Goal: Use online tool/utility: Utilize a website feature to perform a specific function

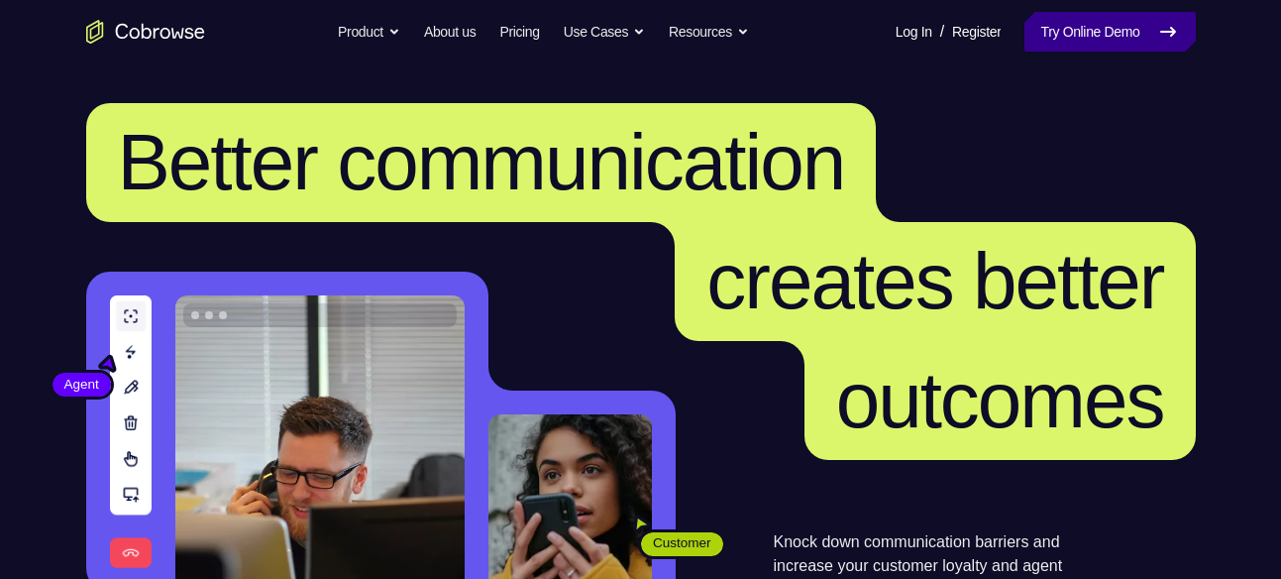
click at [1082, 45] on link "Try Online Demo" at bounding box center [1109, 32] width 170 height 40
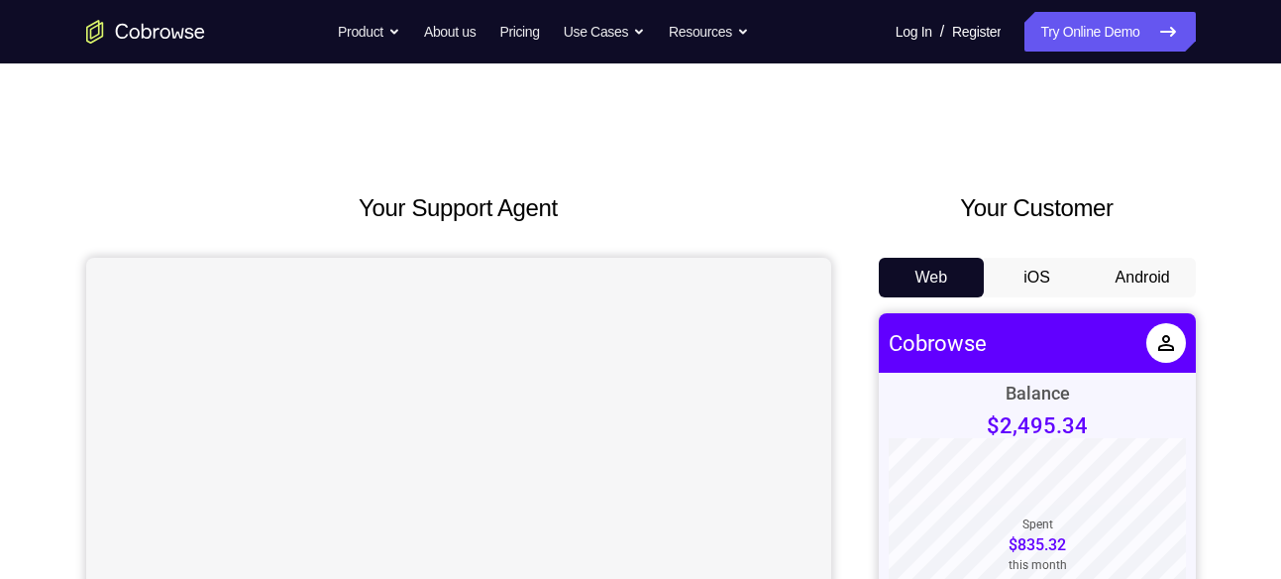
click at [1130, 276] on button "Android" at bounding box center [1143, 278] width 106 height 40
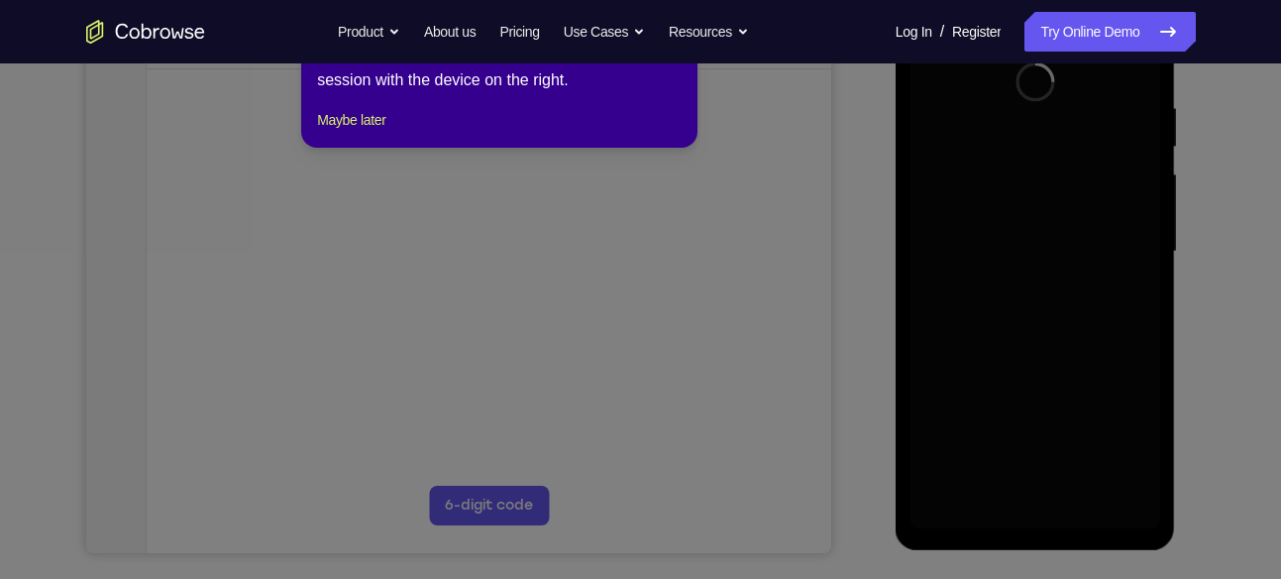
scroll to position [361, 0]
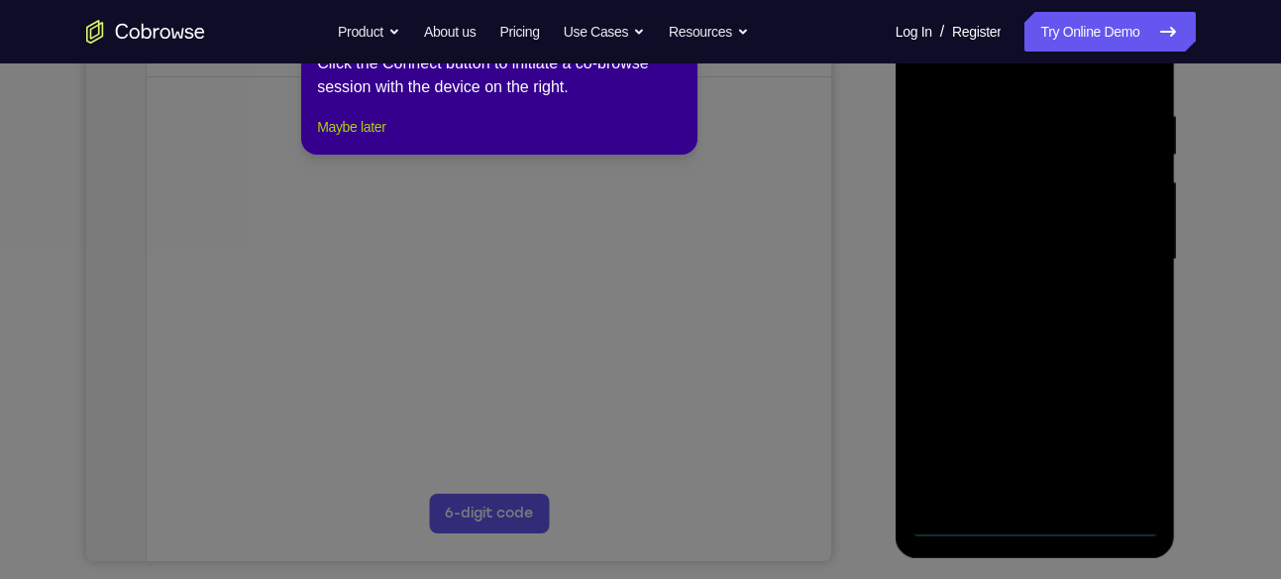
click at [373, 139] on button "Maybe later" at bounding box center [351, 127] width 68 height 24
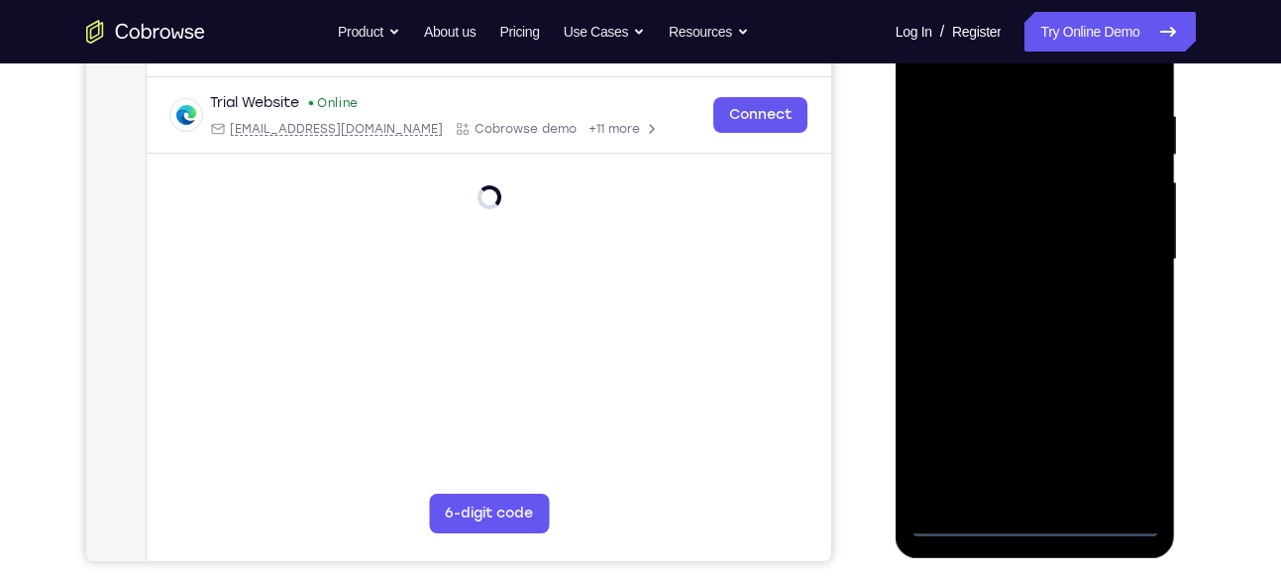
click at [1045, 516] on div at bounding box center [1036, 259] width 250 height 555
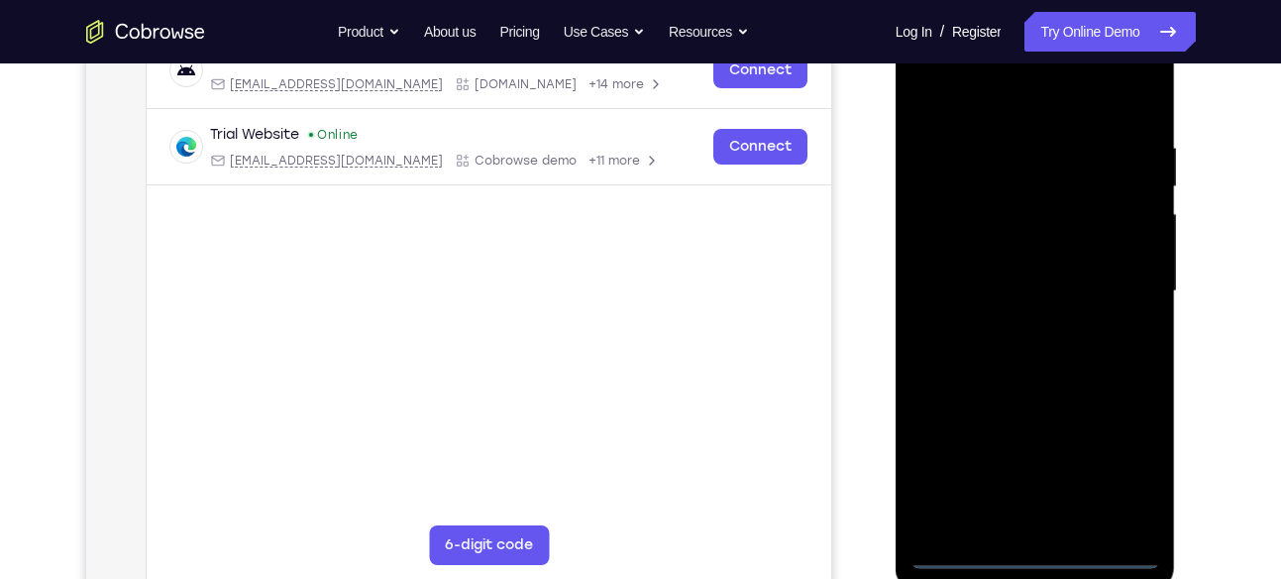
click at [1132, 450] on div at bounding box center [1036, 291] width 250 height 555
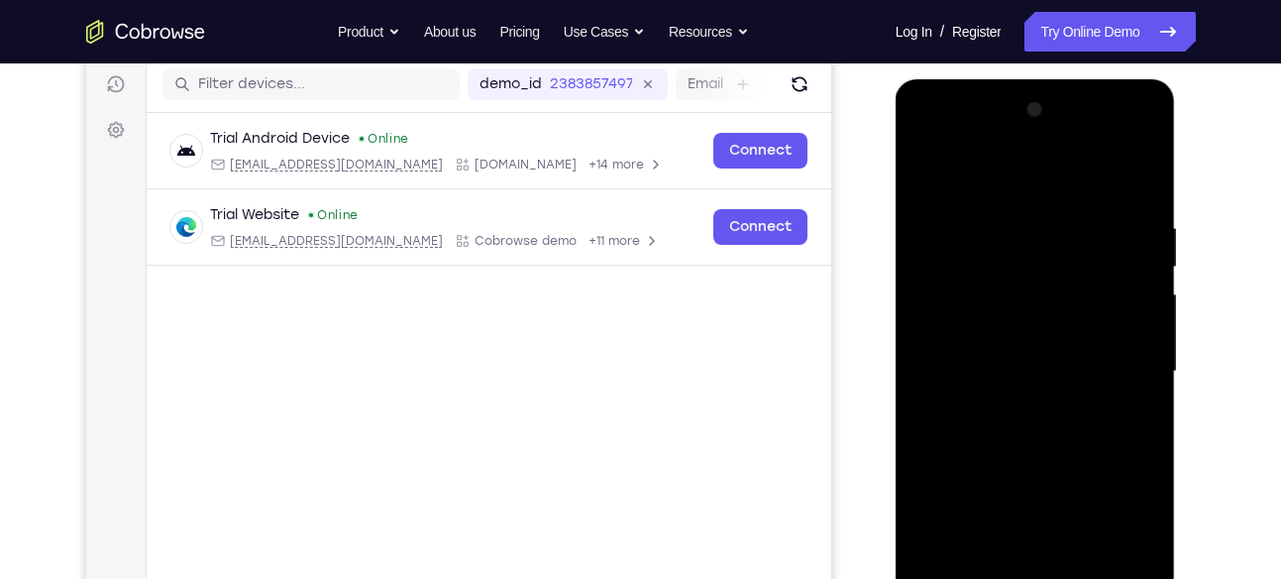
scroll to position [250, 0]
click at [958, 126] on div at bounding box center [1036, 370] width 250 height 555
click at [1002, 258] on div at bounding box center [1036, 370] width 250 height 555
click at [983, 318] on div at bounding box center [1036, 370] width 250 height 555
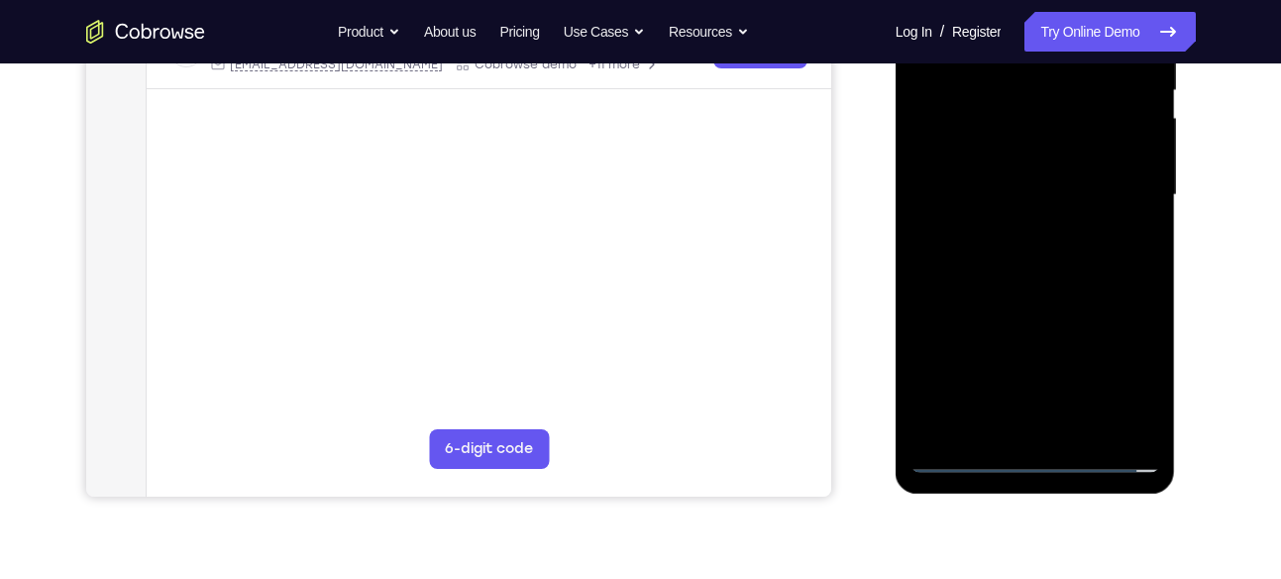
scroll to position [424, 0]
drag, startPoint x: 1062, startPoint y: 243, endPoint x: 1096, endPoint y: 145, distance: 103.7
click at [1096, 145] on div at bounding box center [1036, 196] width 250 height 555
drag, startPoint x: 1023, startPoint y: 340, endPoint x: 1082, endPoint y: 124, distance: 224.0
click at [1082, 124] on div at bounding box center [1036, 196] width 250 height 555
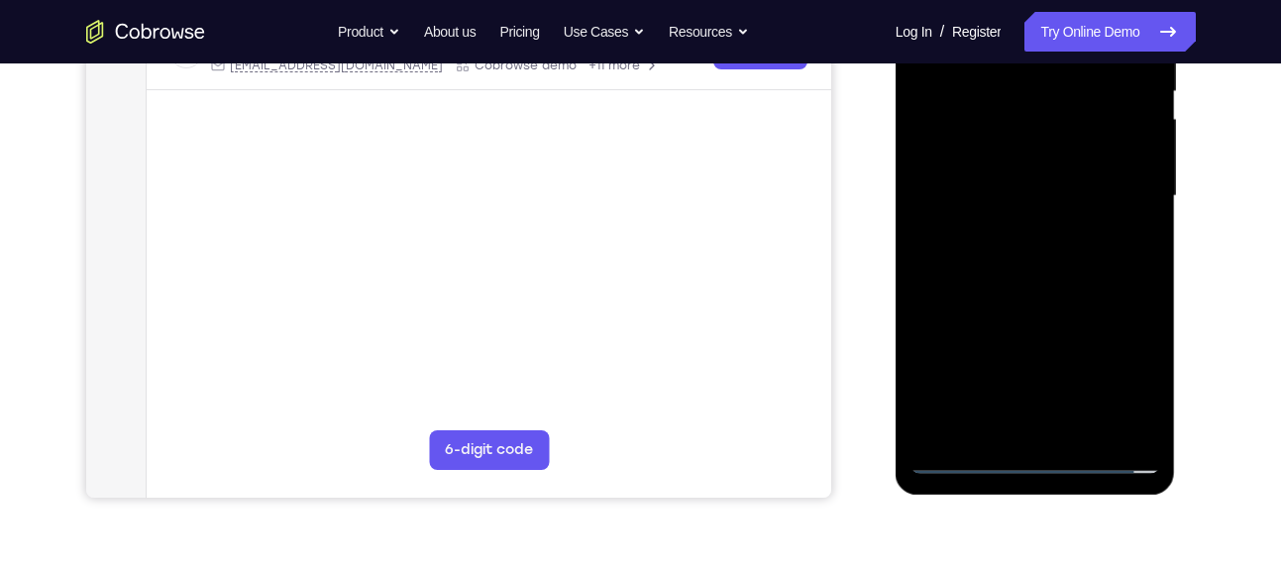
drag, startPoint x: 1011, startPoint y: 358, endPoint x: 1077, endPoint y: 173, distance: 195.9
click at [1077, 173] on div at bounding box center [1036, 196] width 250 height 555
click at [1049, 287] on div at bounding box center [1036, 196] width 250 height 555
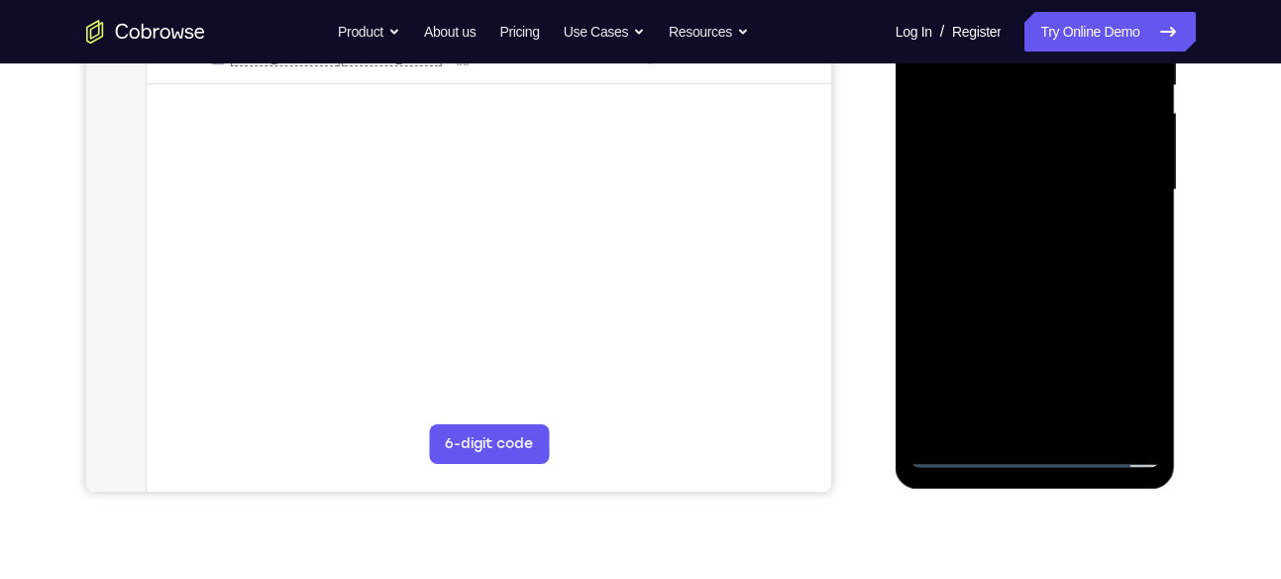
scroll to position [412, 0]
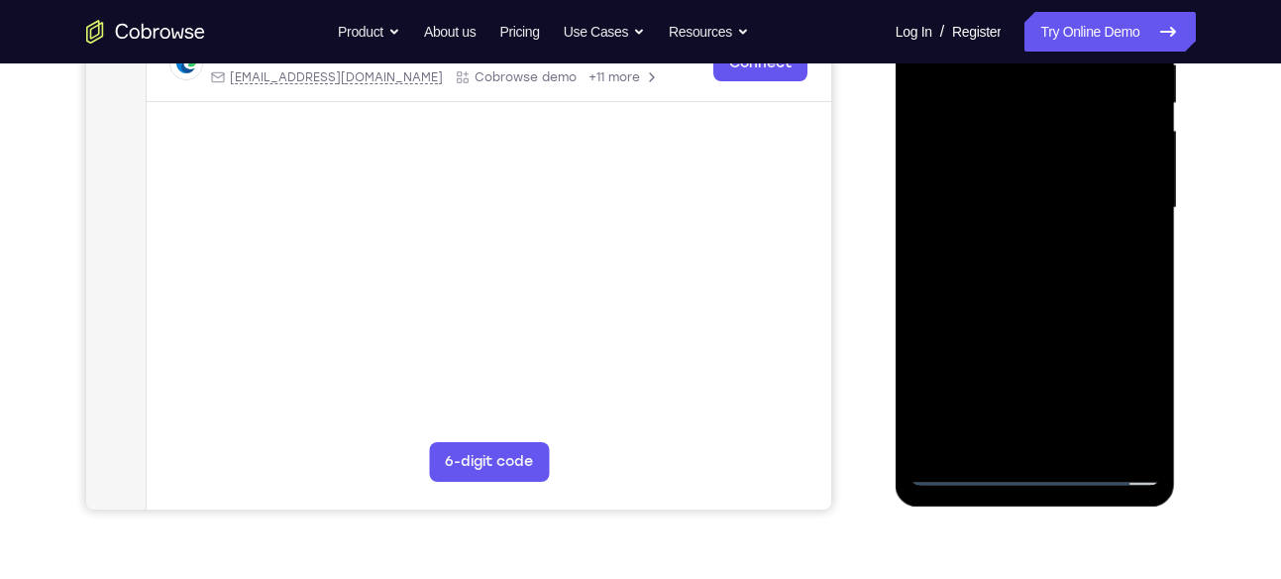
drag, startPoint x: 1030, startPoint y: 371, endPoint x: 1083, endPoint y: 235, distance: 145.5
click at [1083, 235] on div at bounding box center [1036, 208] width 250 height 555
drag, startPoint x: 1020, startPoint y: 383, endPoint x: 1076, endPoint y: 229, distance: 164.6
click at [1076, 229] on div at bounding box center [1036, 208] width 250 height 555
drag, startPoint x: 1047, startPoint y: 315, endPoint x: 1115, endPoint y: 166, distance: 163.2
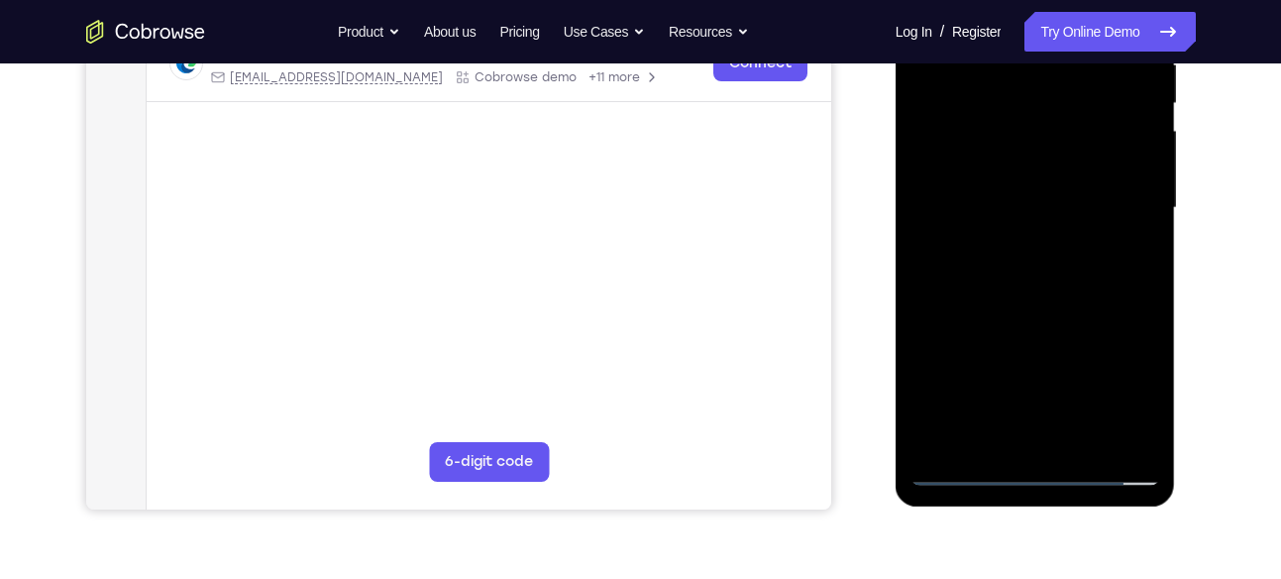
click at [1115, 166] on div at bounding box center [1036, 208] width 250 height 555
drag, startPoint x: 1002, startPoint y: 397, endPoint x: 1066, endPoint y: 271, distance: 141.4
click at [1066, 271] on div at bounding box center [1036, 208] width 250 height 555
drag, startPoint x: 1001, startPoint y: 414, endPoint x: 1146, endPoint y: 162, distance: 291.6
click at [1146, 162] on div at bounding box center [1036, 208] width 250 height 555
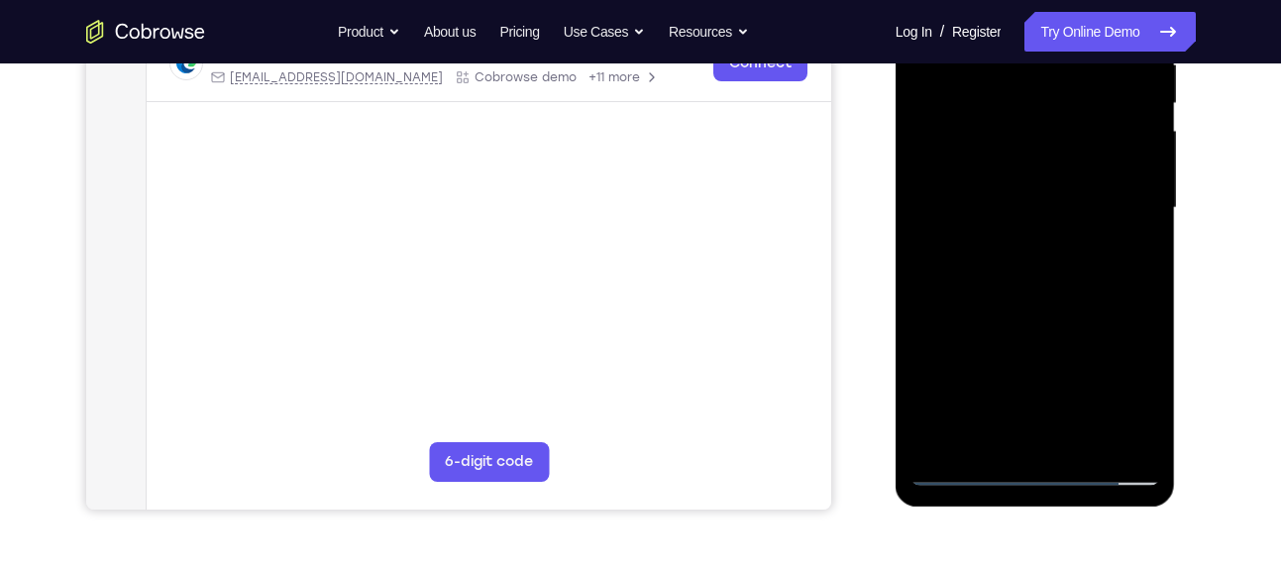
scroll to position [415, 0]
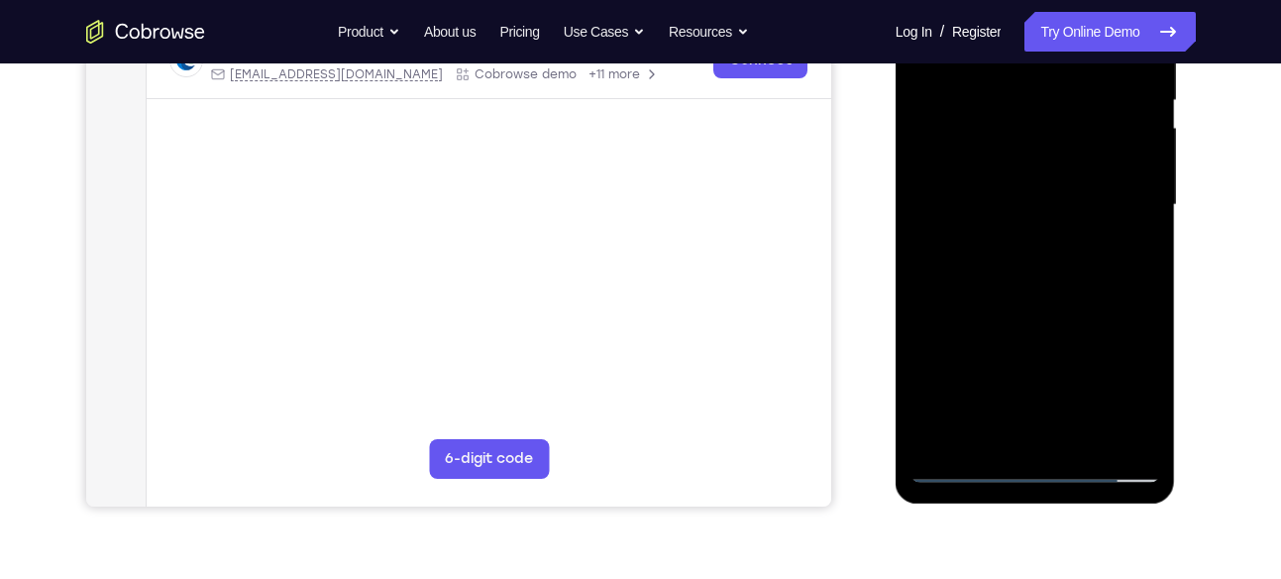
drag, startPoint x: 1040, startPoint y: 348, endPoint x: 1073, endPoint y: 127, distance: 223.4
click at [1073, 127] on div at bounding box center [1036, 205] width 250 height 555
drag, startPoint x: 1003, startPoint y: 364, endPoint x: 1064, endPoint y: 67, distance: 302.6
click at [1064, 67] on div at bounding box center [1036, 205] width 250 height 555
drag, startPoint x: 1016, startPoint y: 310, endPoint x: 1080, endPoint y: 67, distance: 251.1
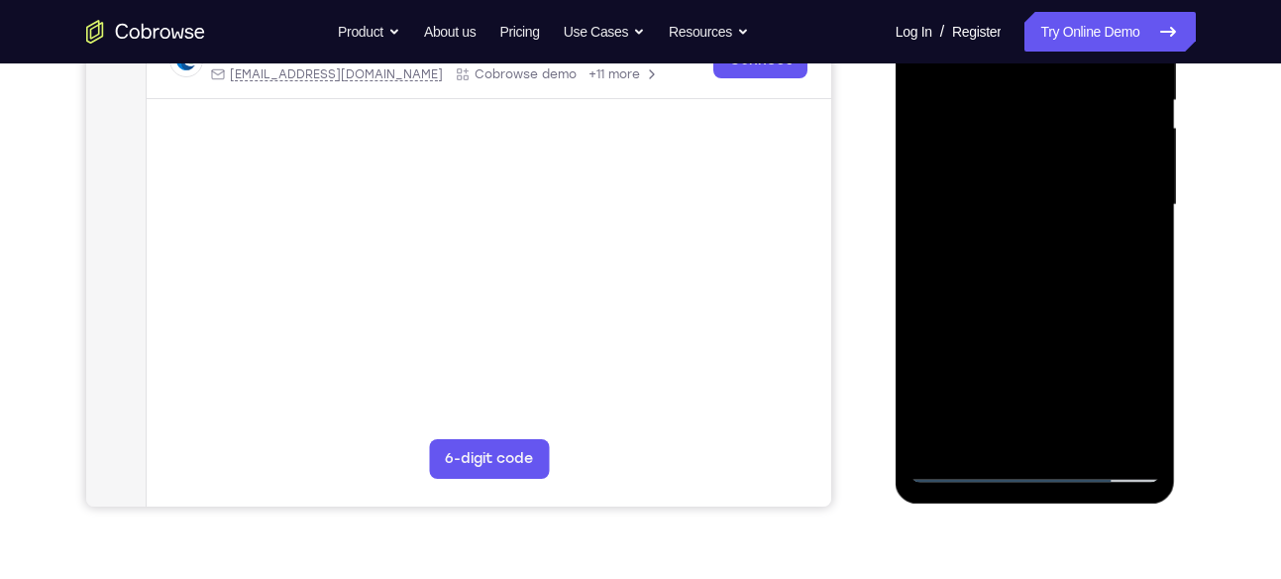
click at [1080, 67] on div at bounding box center [1036, 205] width 250 height 555
click at [988, 403] on div at bounding box center [1036, 205] width 250 height 555
drag, startPoint x: 1036, startPoint y: 361, endPoint x: 1077, endPoint y: 195, distance: 170.4
click at [1077, 195] on div at bounding box center [1036, 205] width 250 height 555
click at [1061, 339] on div at bounding box center [1036, 205] width 250 height 555
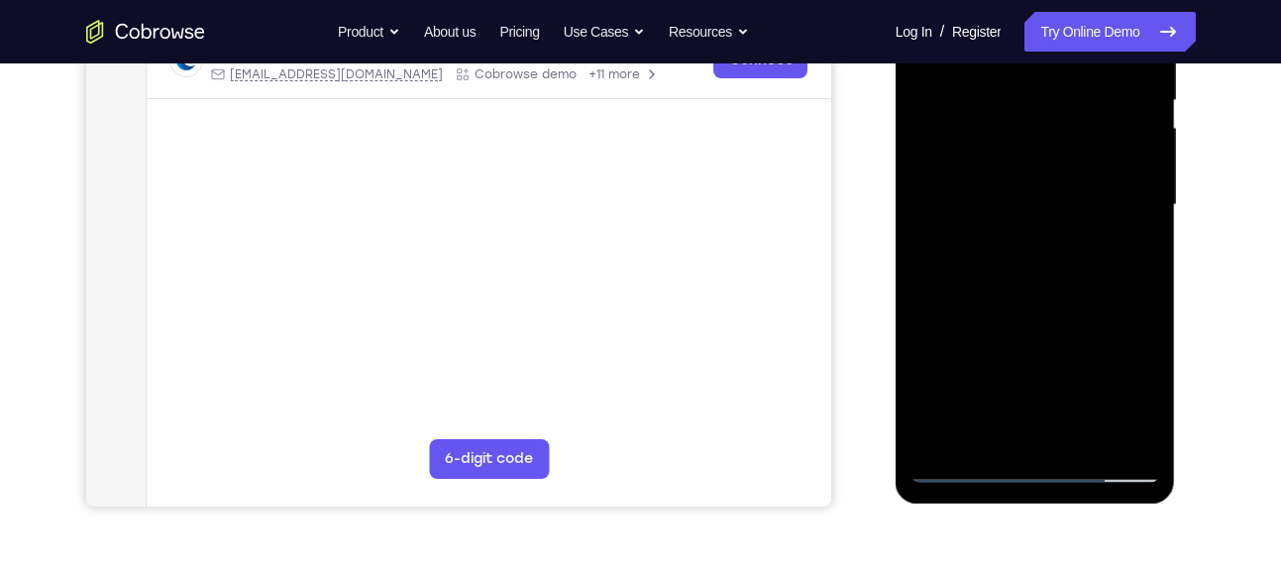
click at [1048, 117] on div at bounding box center [1036, 205] width 250 height 555
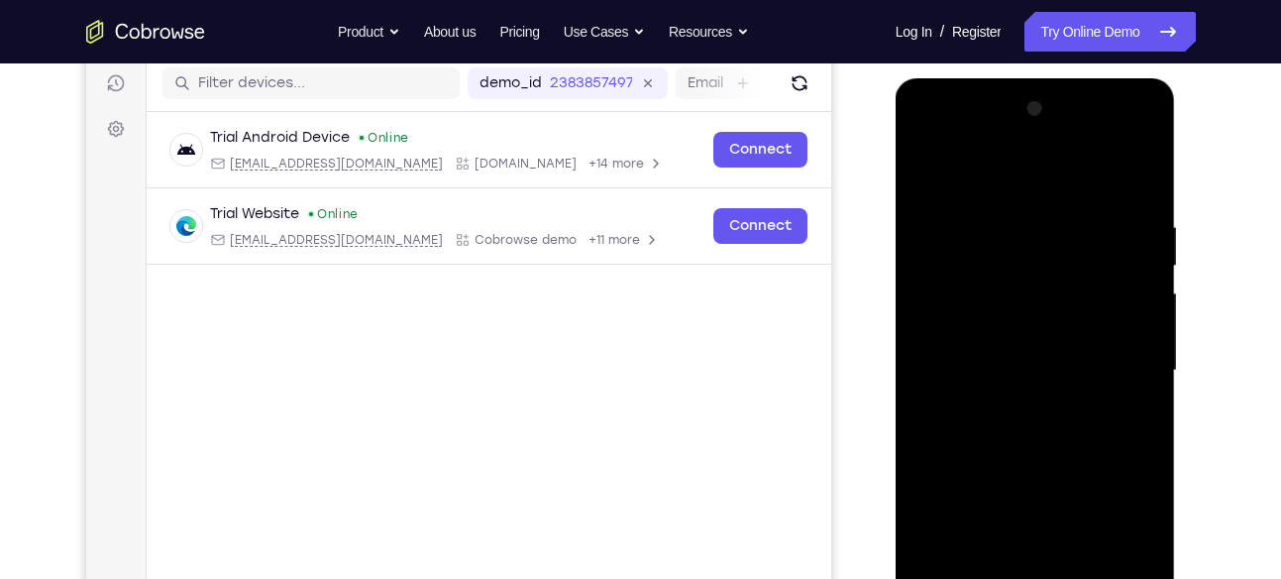
scroll to position [268, 0]
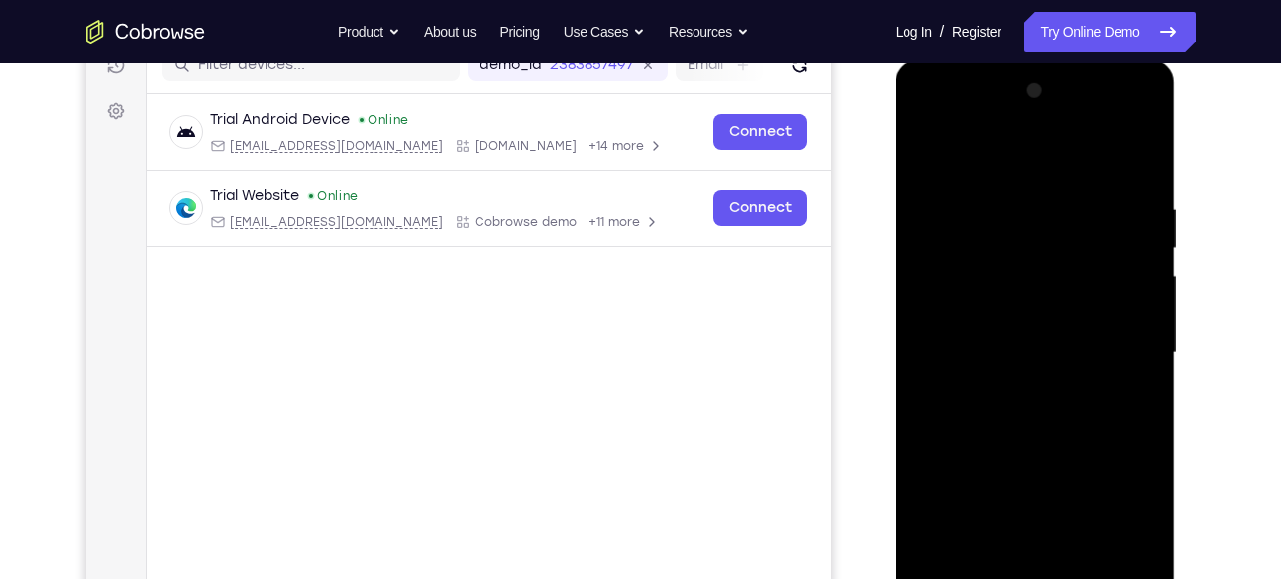
click at [1033, 380] on div at bounding box center [1036, 352] width 250 height 555
click at [1122, 435] on div at bounding box center [1036, 352] width 250 height 555
click at [1126, 380] on div at bounding box center [1036, 352] width 250 height 555
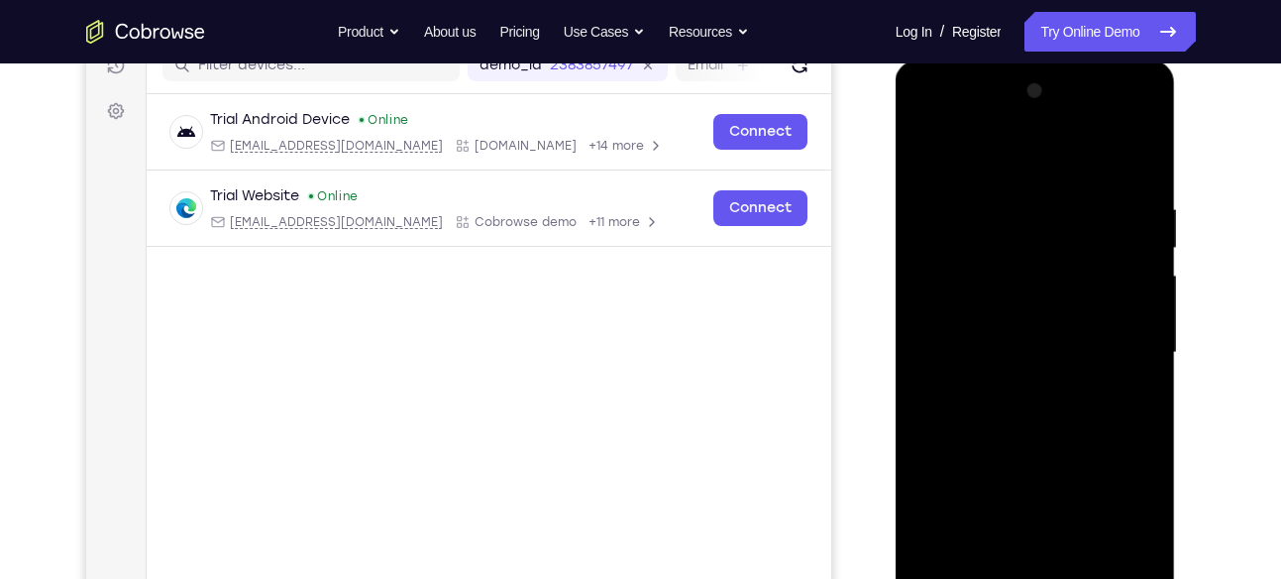
click at [1126, 380] on div at bounding box center [1036, 352] width 250 height 555
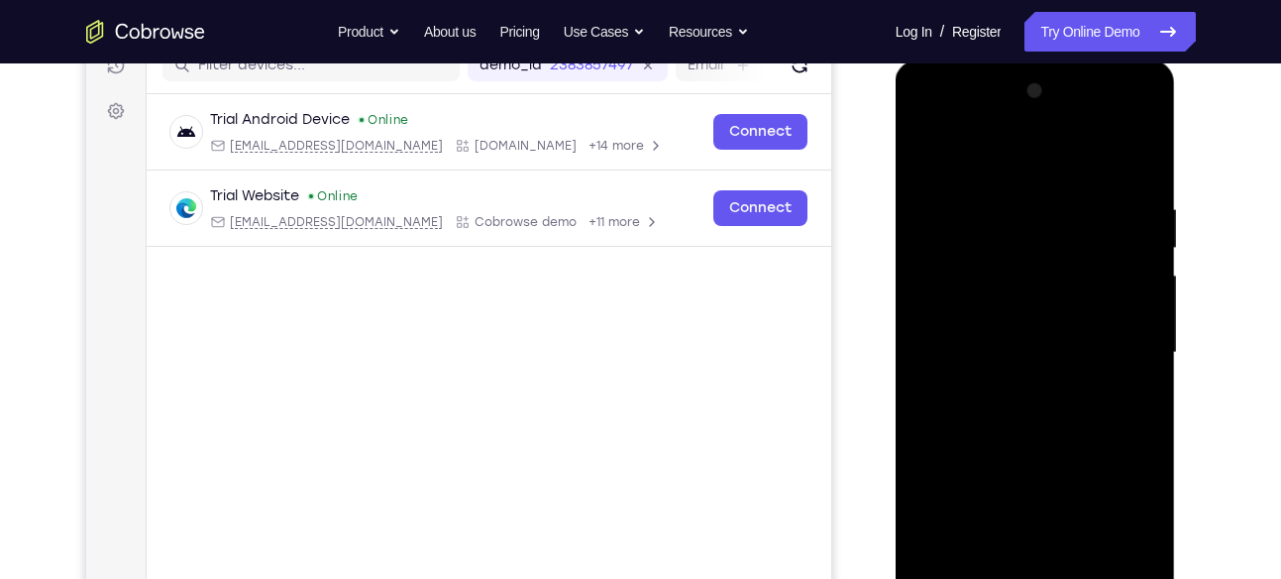
click at [1126, 380] on div at bounding box center [1036, 352] width 250 height 555
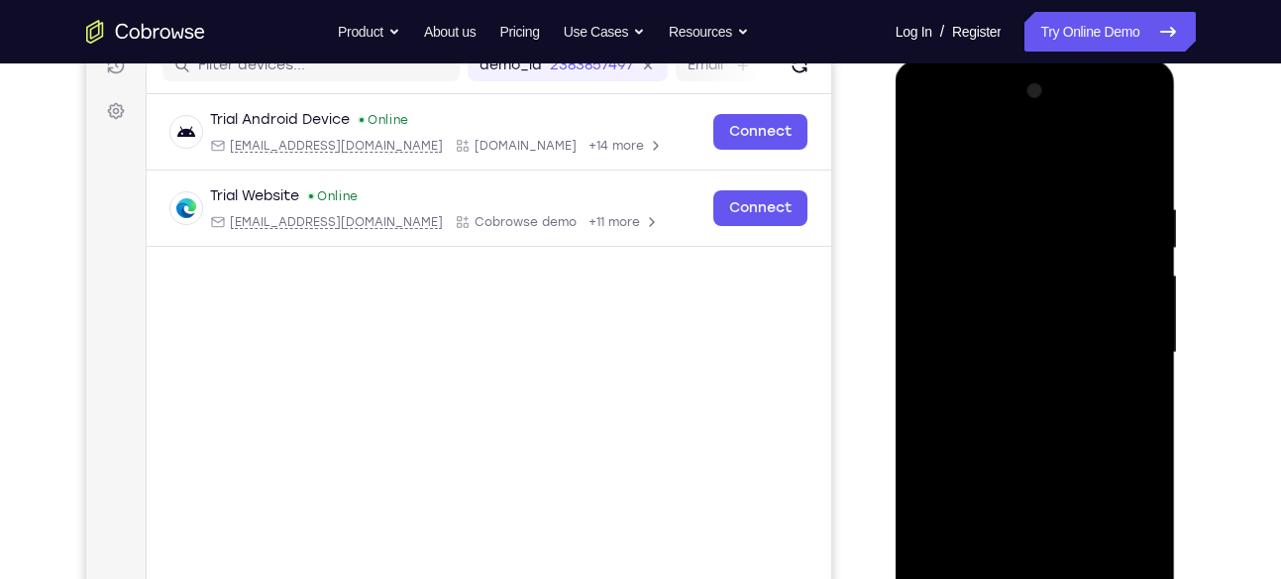
click at [1126, 380] on div at bounding box center [1036, 352] width 250 height 555
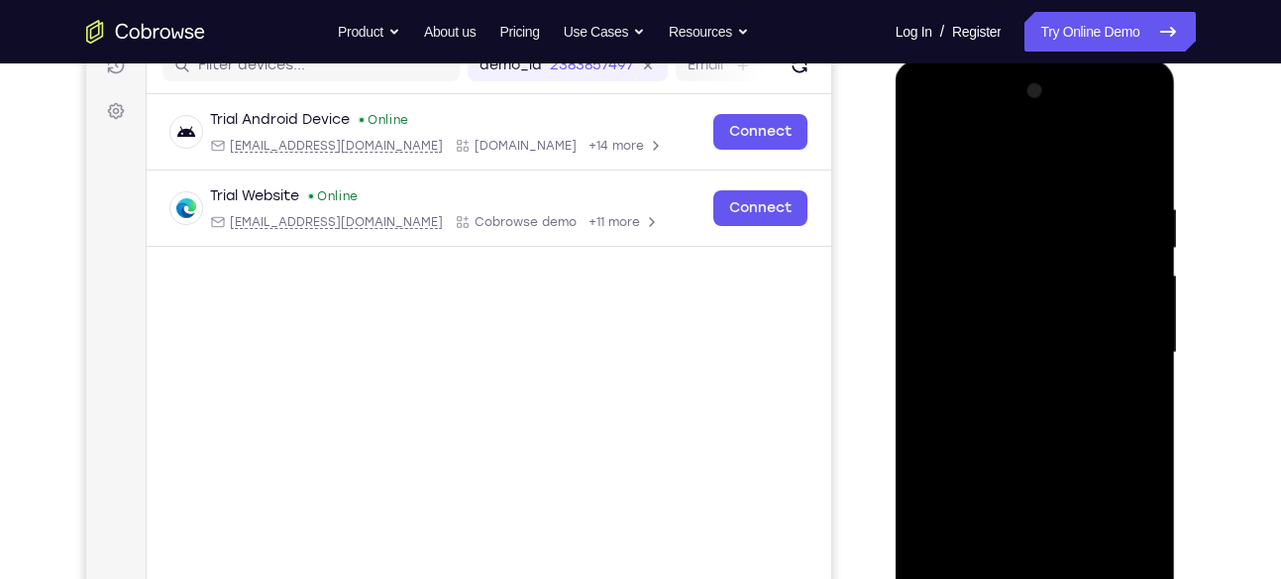
click at [1126, 380] on div at bounding box center [1036, 352] width 250 height 555
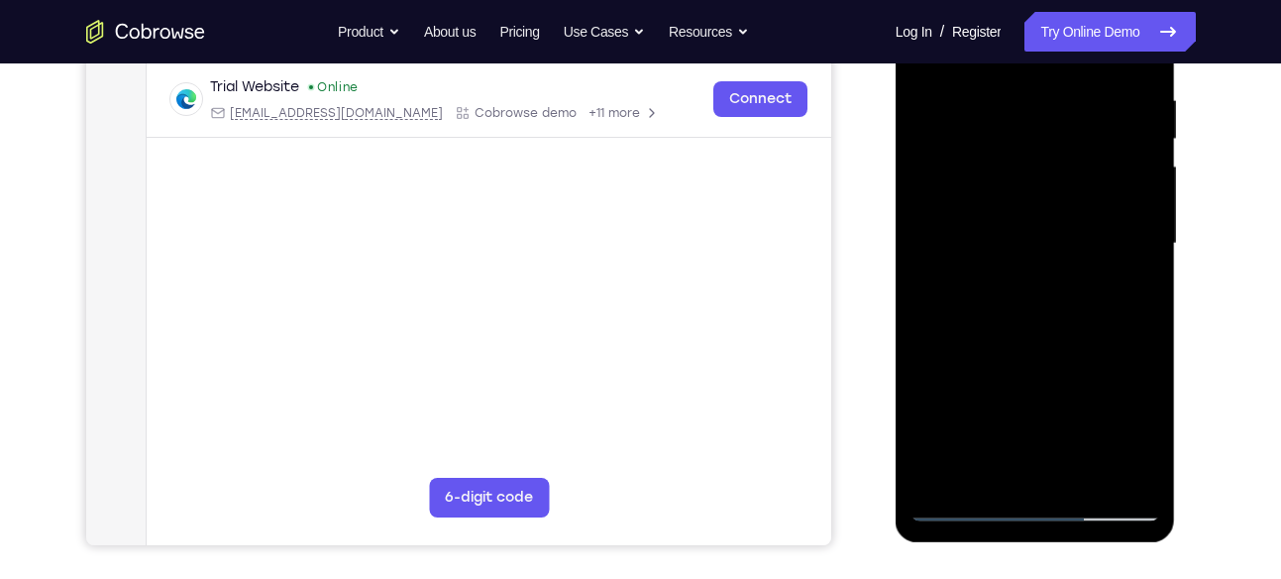
scroll to position [372, 0]
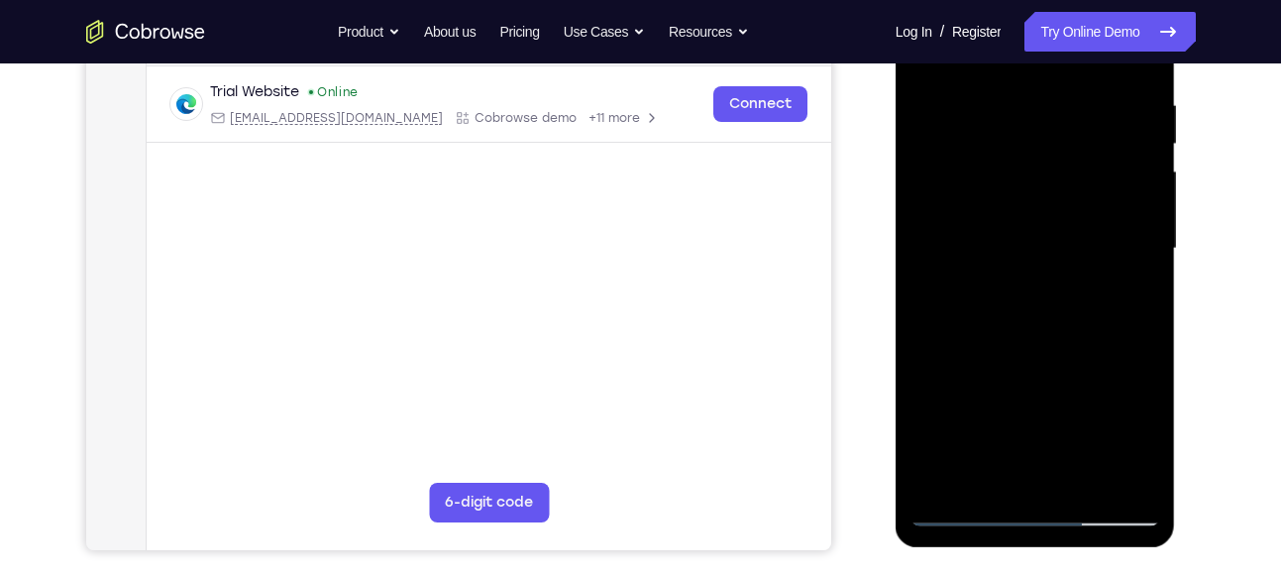
drag, startPoint x: 1054, startPoint y: 388, endPoint x: 1098, endPoint y: 156, distance: 236.9
click at [1098, 156] on div at bounding box center [1036, 248] width 250 height 555
drag, startPoint x: 1037, startPoint y: 415, endPoint x: 1084, endPoint y: 171, distance: 248.1
click at [1084, 171] on div at bounding box center [1036, 248] width 250 height 555
drag, startPoint x: 1037, startPoint y: 410, endPoint x: 1070, endPoint y: 251, distance: 162.8
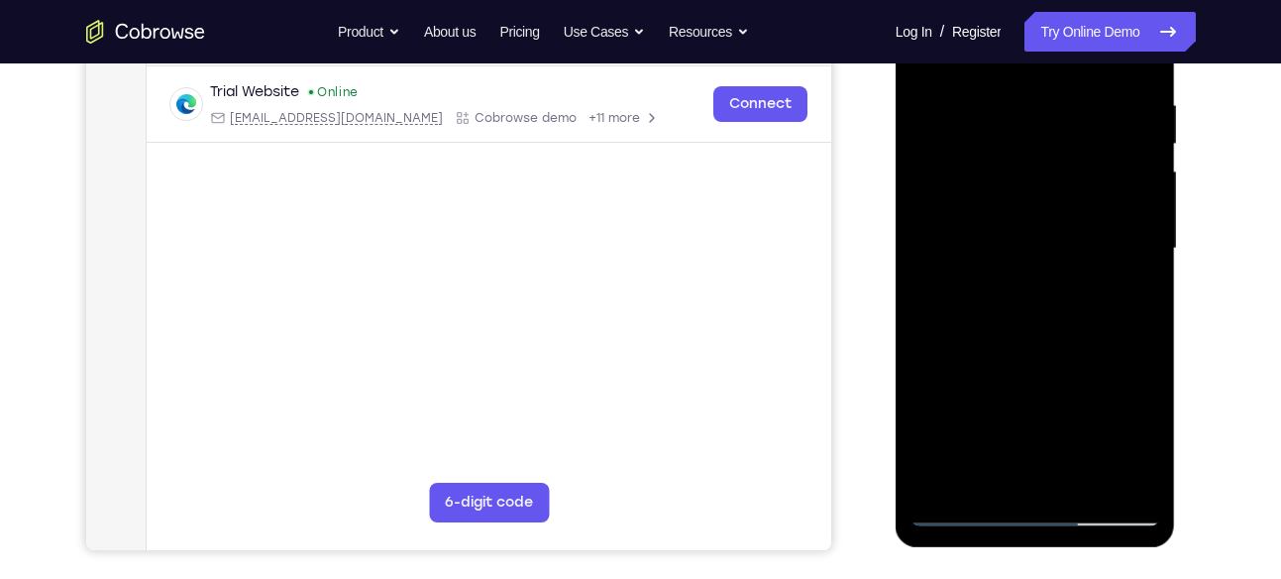
click at [1070, 251] on div at bounding box center [1036, 248] width 250 height 555
click at [1105, 260] on div at bounding box center [1036, 248] width 250 height 555
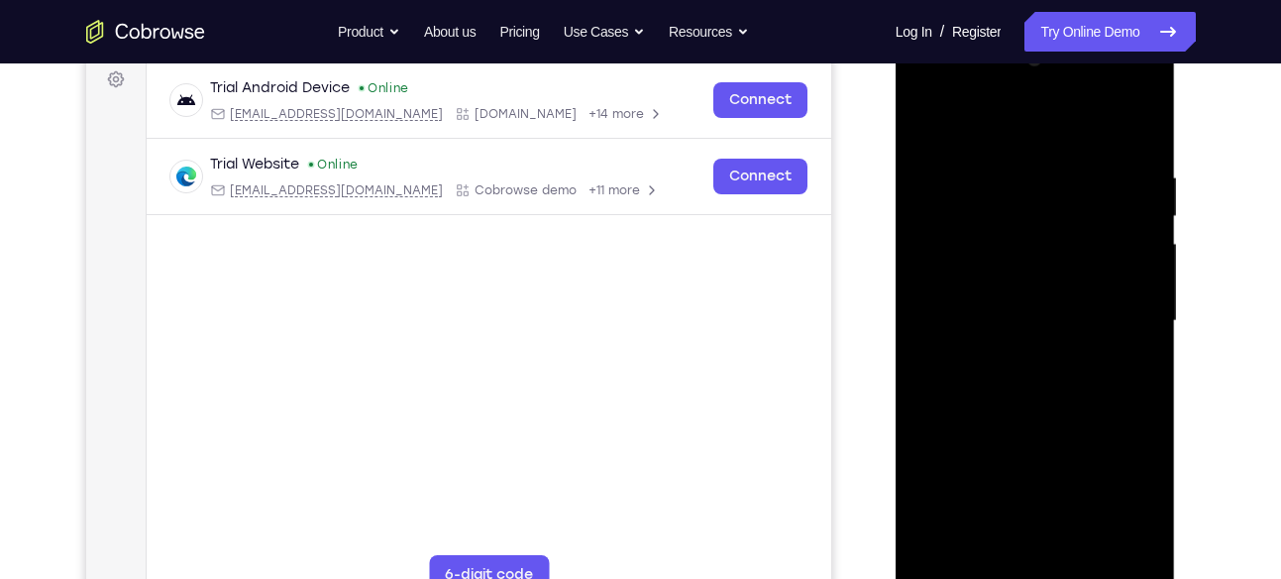
scroll to position [298, 0]
click at [1139, 129] on div at bounding box center [1036, 322] width 250 height 555
click at [1029, 346] on div at bounding box center [1036, 322] width 250 height 555
click at [1112, 326] on div at bounding box center [1036, 322] width 250 height 555
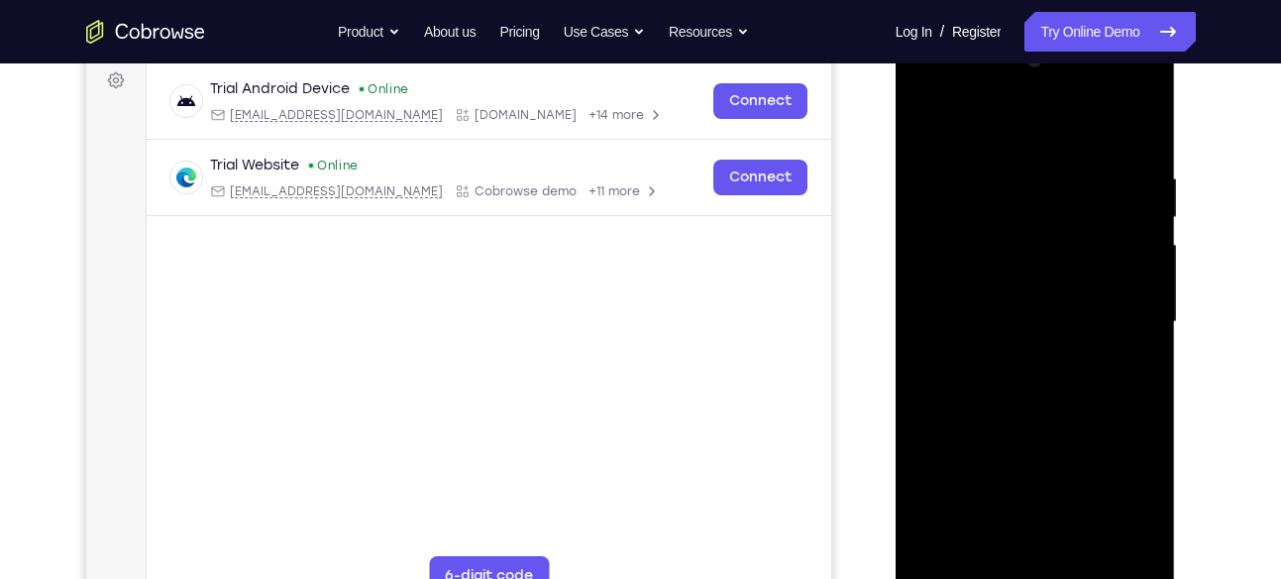
click at [1123, 346] on div at bounding box center [1036, 322] width 250 height 555
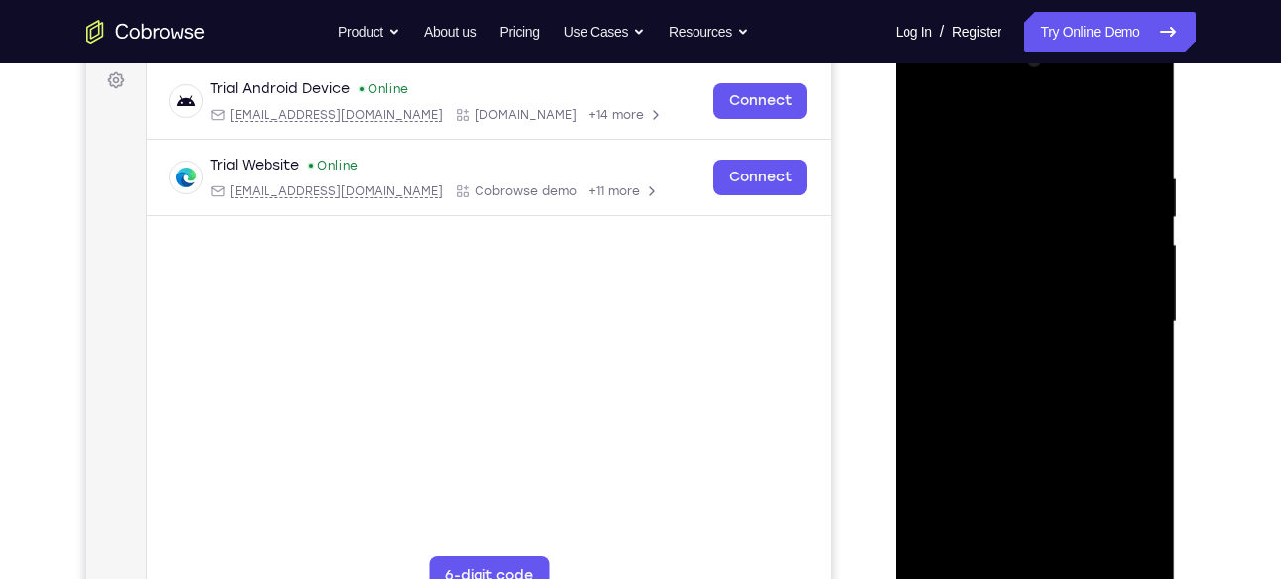
click at [1123, 346] on div at bounding box center [1036, 322] width 250 height 555
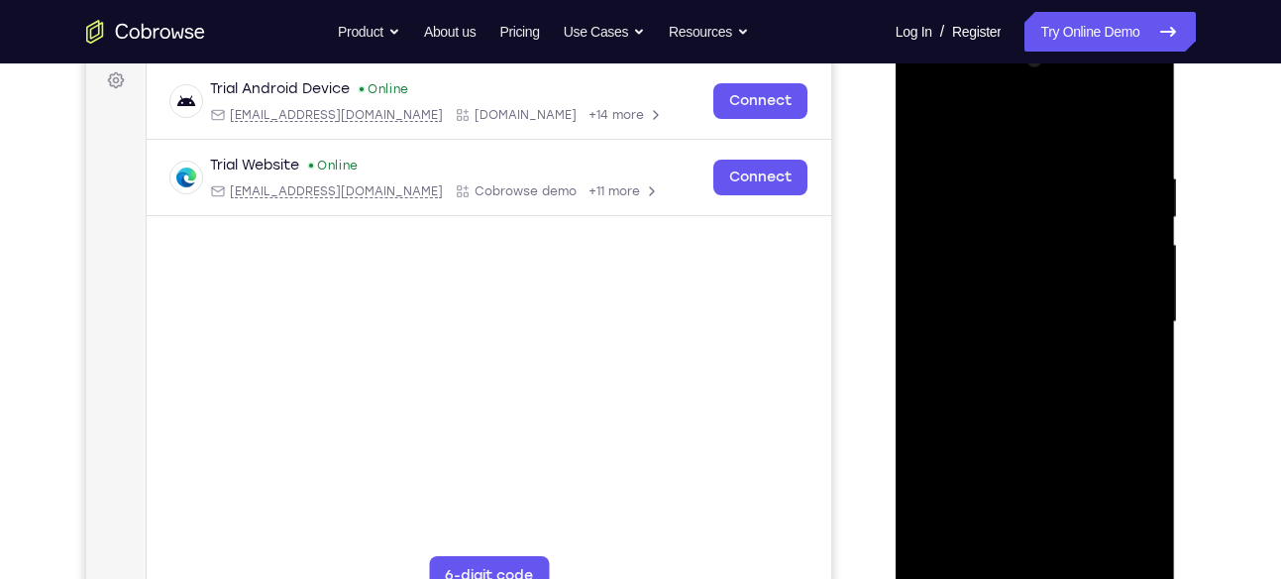
click at [1123, 346] on div at bounding box center [1036, 322] width 250 height 555
click at [1125, 344] on div at bounding box center [1036, 322] width 250 height 555
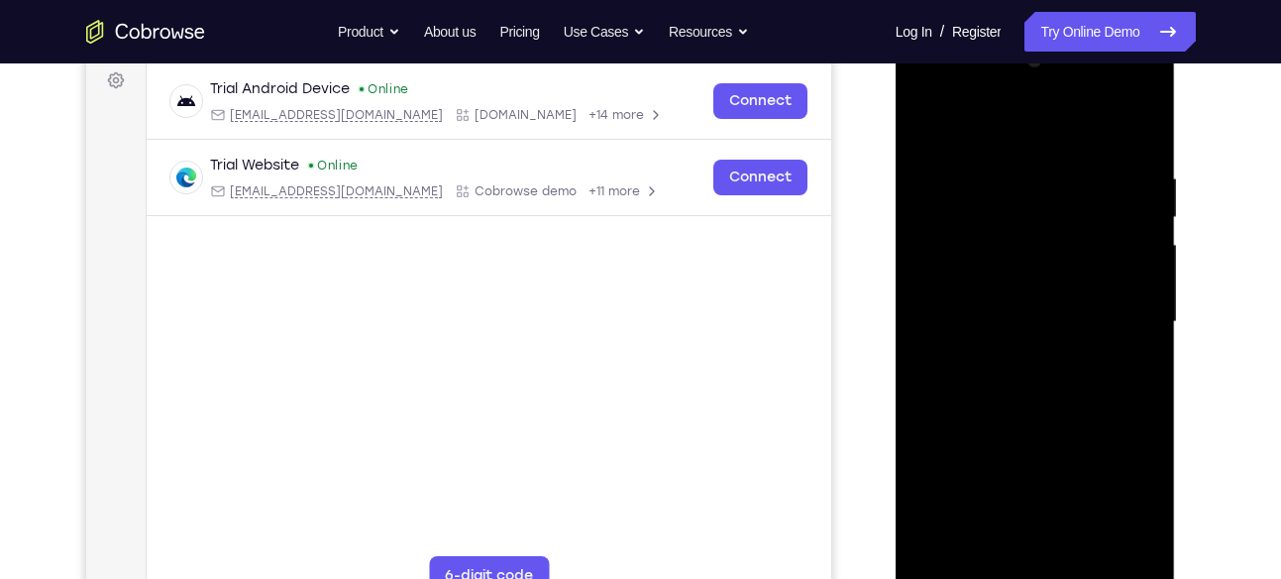
click at [1125, 344] on div at bounding box center [1036, 322] width 250 height 555
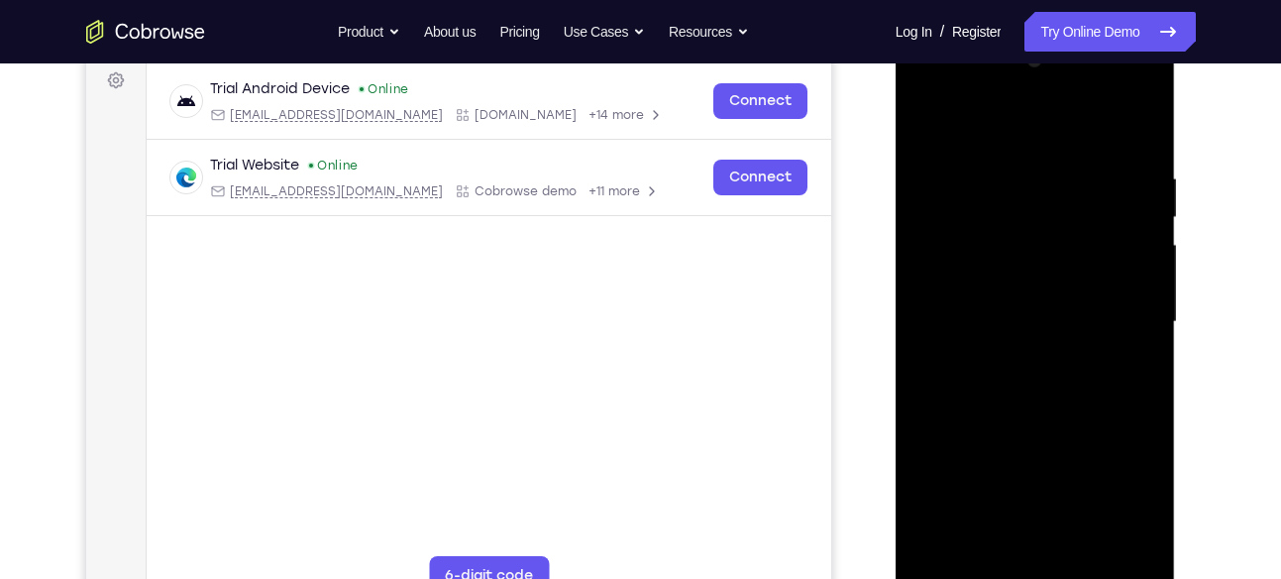
click at [1125, 344] on div at bounding box center [1036, 322] width 250 height 555
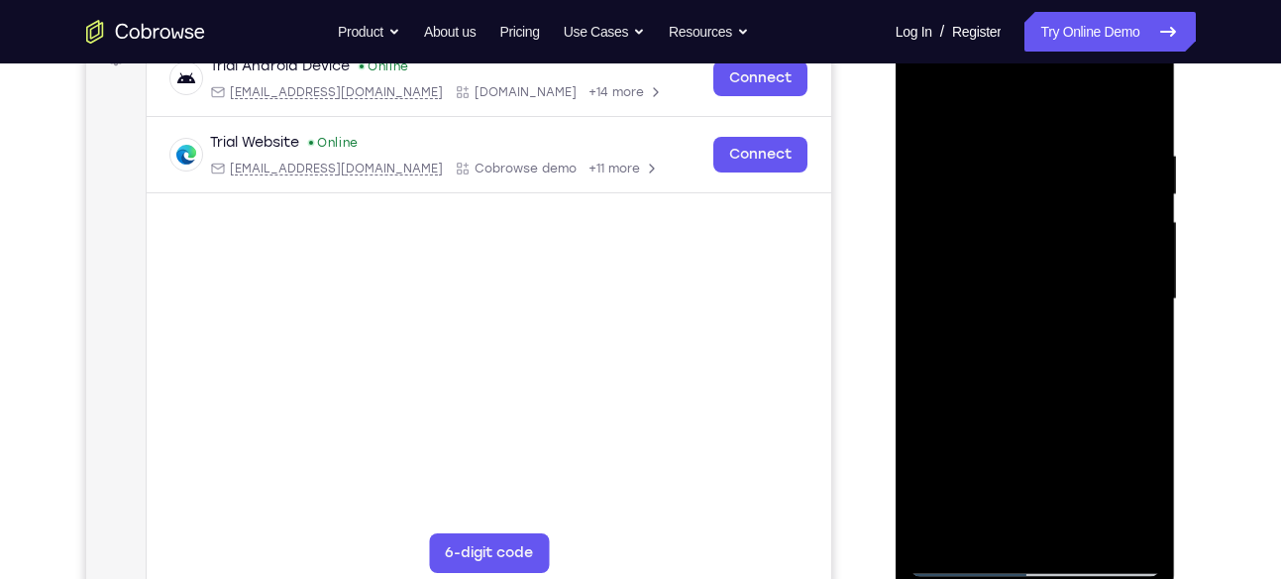
click at [1138, 314] on div at bounding box center [1036, 299] width 250 height 555
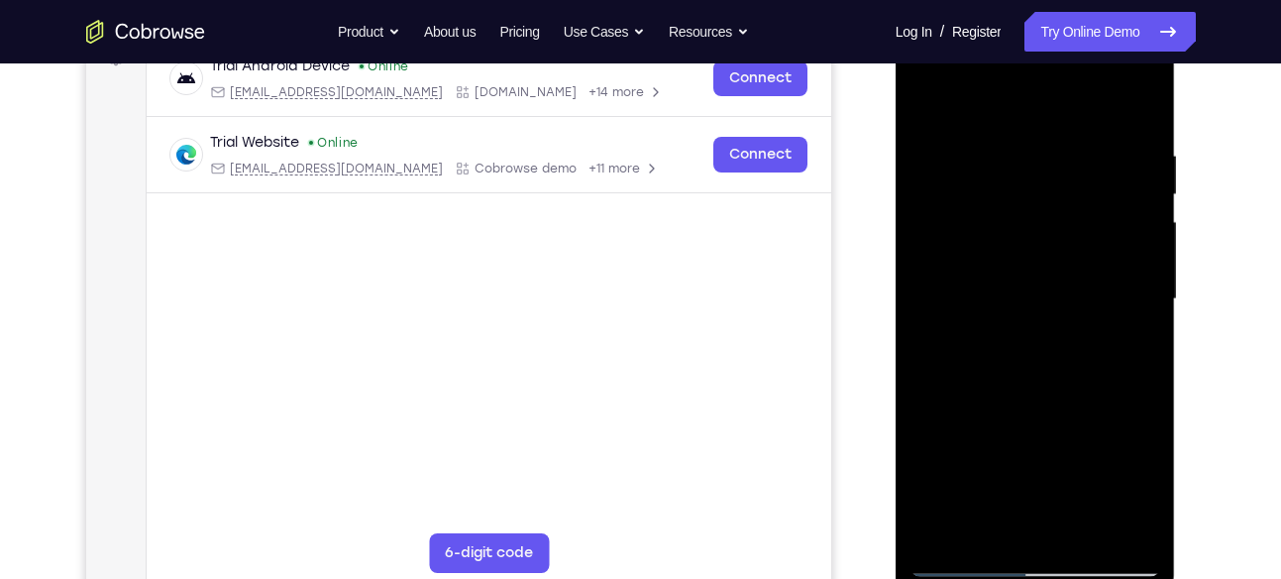
click at [1138, 314] on div at bounding box center [1036, 299] width 250 height 555
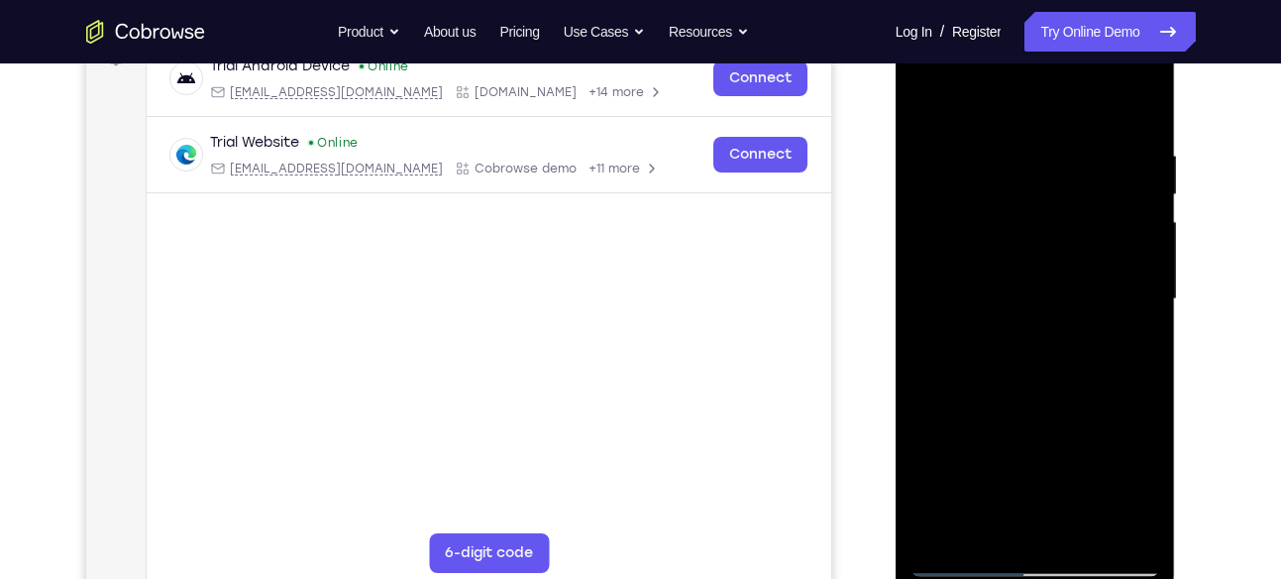
click at [1138, 314] on div at bounding box center [1036, 299] width 250 height 555
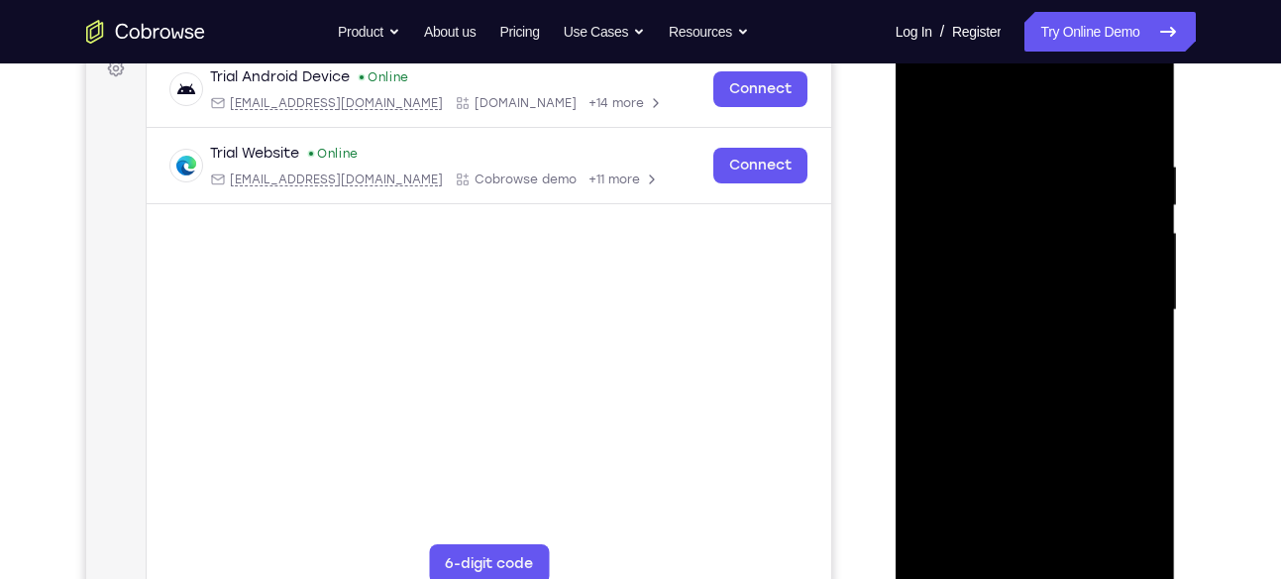
scroll to position [301, 0]
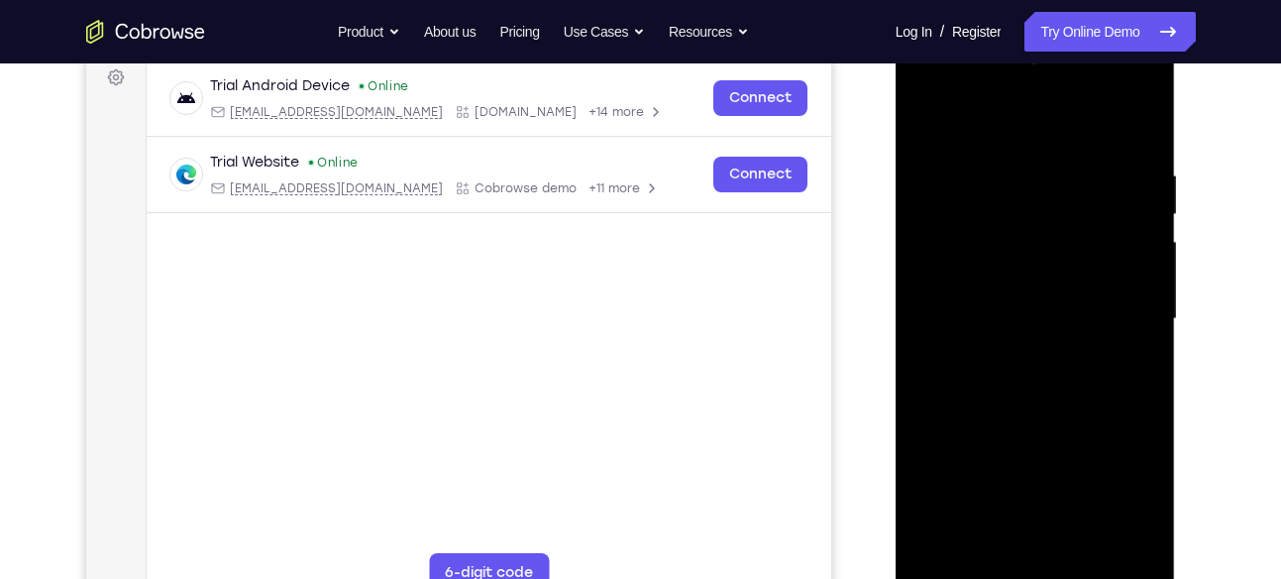
click at [952, 334] on div at bounding box center [1036, 319] width 250 height 555
click at [1046, 338] on div at bounding box center [1036, 319] width 250 height 555
